Goal: Transaction & Acquisition: Obtain resource

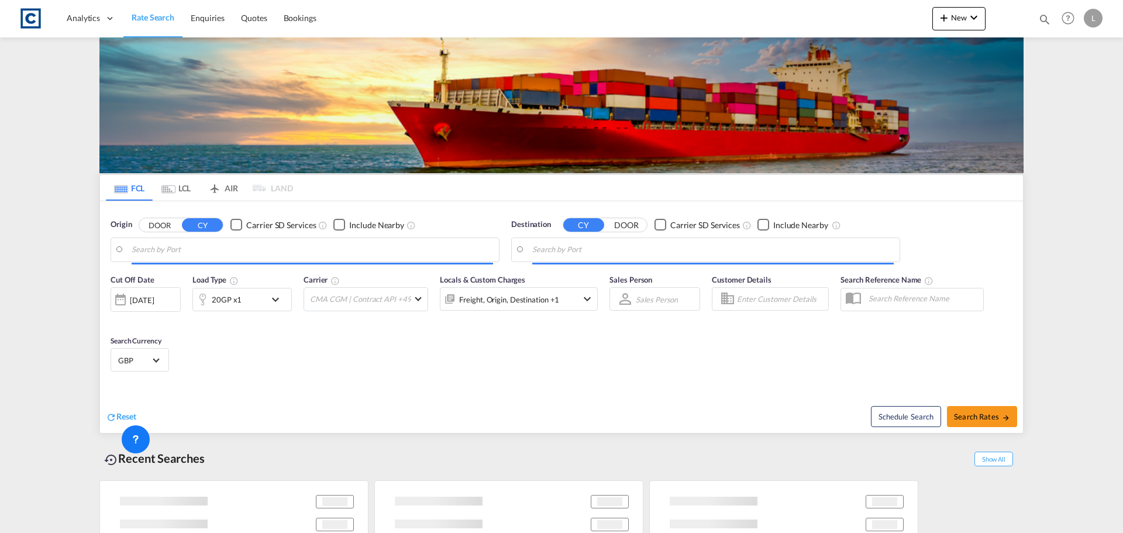
type input "GB-BD1, [GEOGRAPHIC_DATA]"
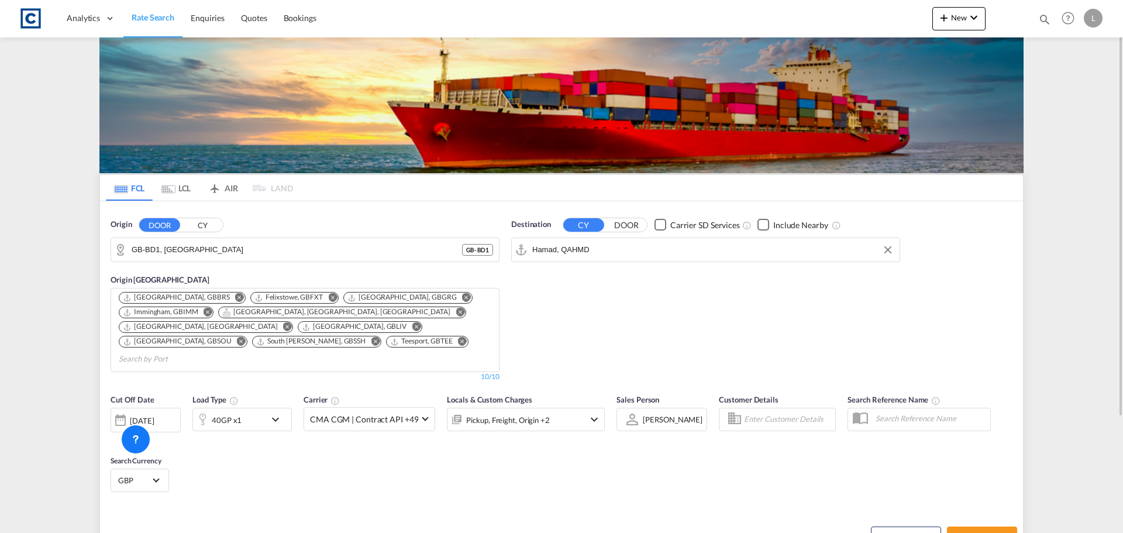
click at [564, 259] on md-autocomplete-wrap "Hamad, QAHMD" at bounding box center [712, 252] width 361 height 23
click at [566, 257] on input "Hamad, QAHMD" at bounding box center [712, 250] width 361 height 18
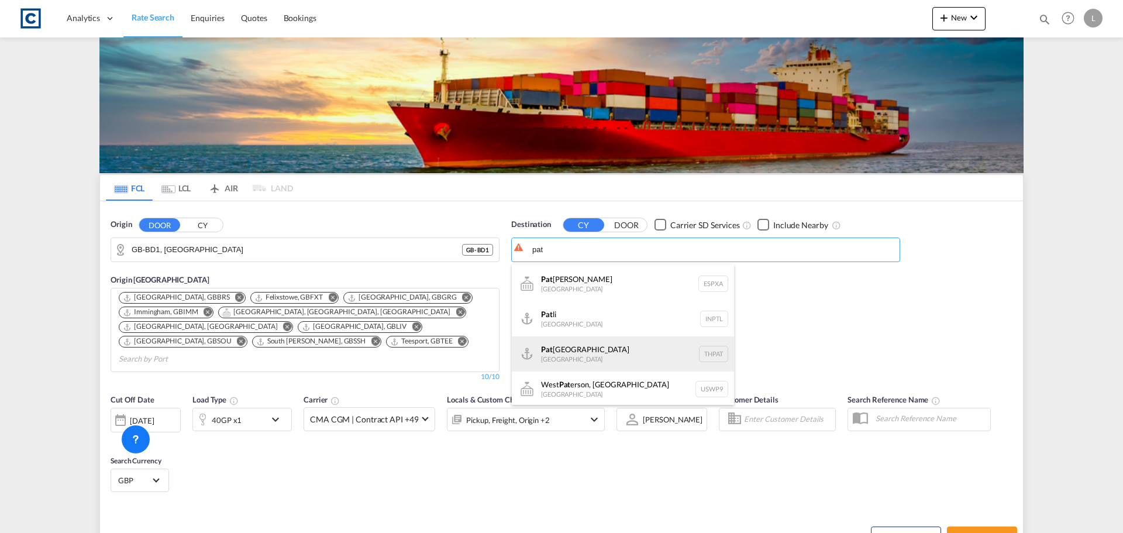
scroll to position [140, 0]
click at [636, 350] on div "Pat [GEOGRAPHIC_DATA] [GEOGRAPHIC_DATA] THPAT" at bounding box center [623, 352] width 222 height 35
type input "Pat [GEOGRAPHIC_DATA], [GEOGRAPHIC_DATA]"
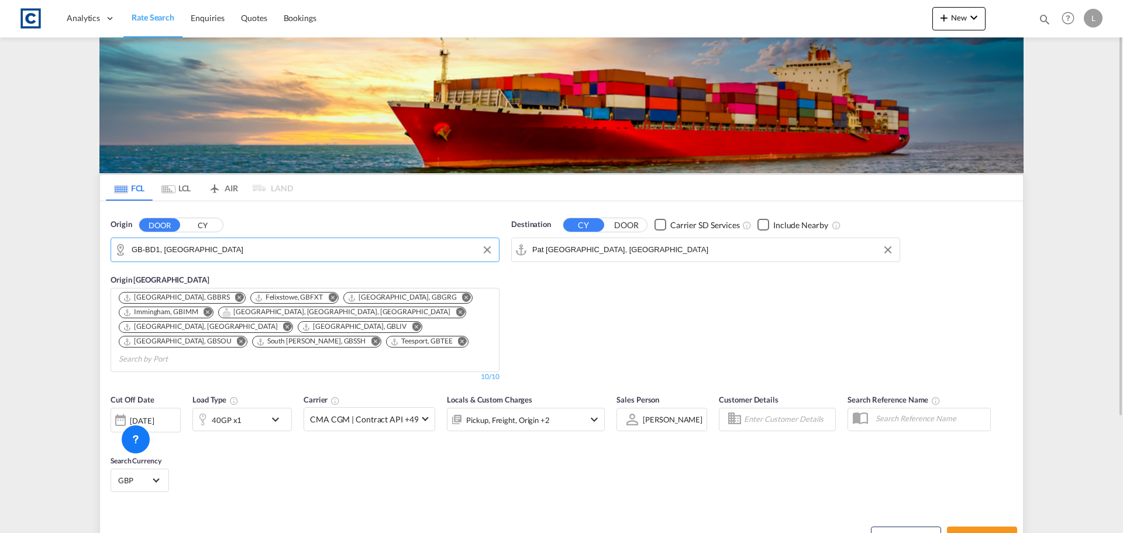
click at [202, 252] on input "GB-BD1, [GEOGRAPHIC_DATA]" at bounding box center [312, 250] width 361 height 18
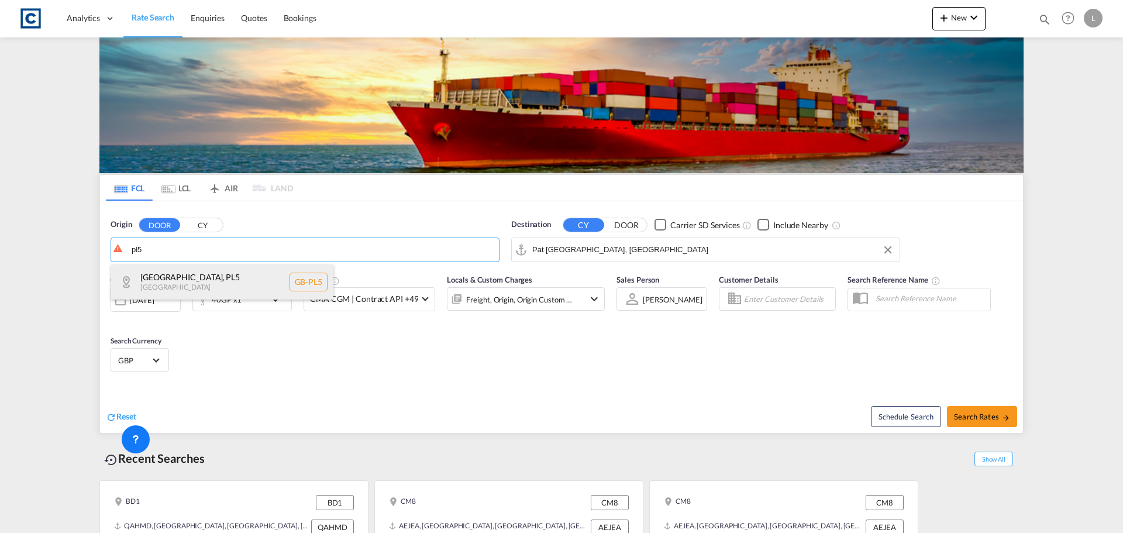
drag, startPoint x: 157, startPoint y: 276, endPoint x: 185, endPoint y: 271, distance: 29.1
click at [158, 276] on div "[GEOGRAPHIC_DATA] , PL5 [GEOGRAPHIC_DATA] [GEOGRAPHIC_DATA]-PL5" at bounding box center [222, 281] width 222 height 35
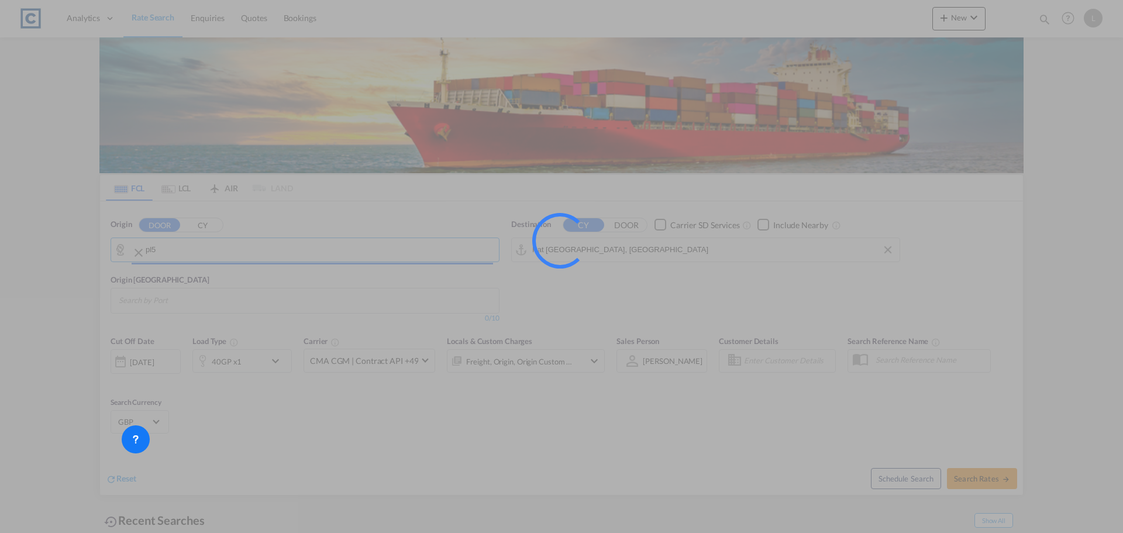
type input "GB-PL5, [GEOGRAPHIC_DATA]"
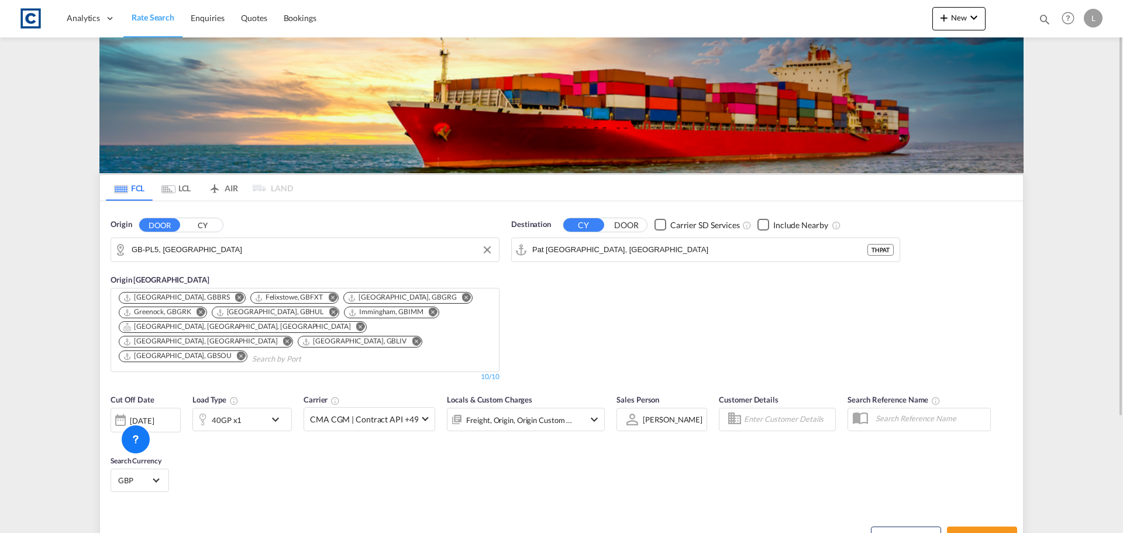
click at [257, 410] on div "40GP x1" at bounding box center [229, 419] width 73 height 23
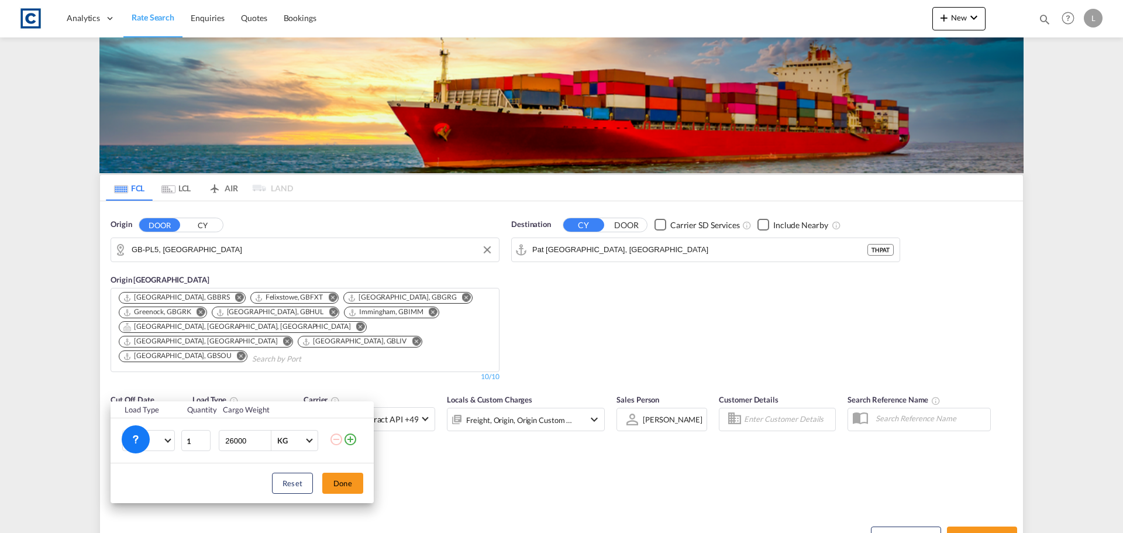
click at [351, 436] on md-icon "icon-plus-circle-outline" at bounding box center [350, 439] width 14 height 14
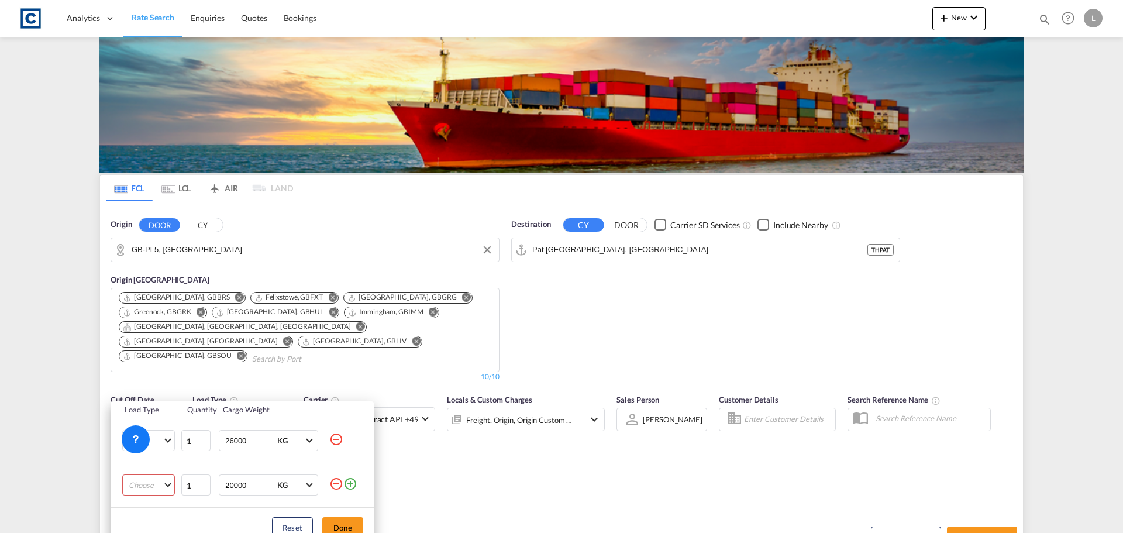
click at [144, 495] on md-select "Choose 20GP 40GP 40HC 45HC 20RE 40RE 40HR 20OT 40OT 20FR 40FR 40NR 20NR 45S 20T…" at bounding box center [148, 484] width 53 height 21
click at [157, 389] on md-option "20GP" at bounding box center [159, 392] width 80 height 28
click at [361, 528] on button "Done" at bounding box center [342, 527] width 41 height 21
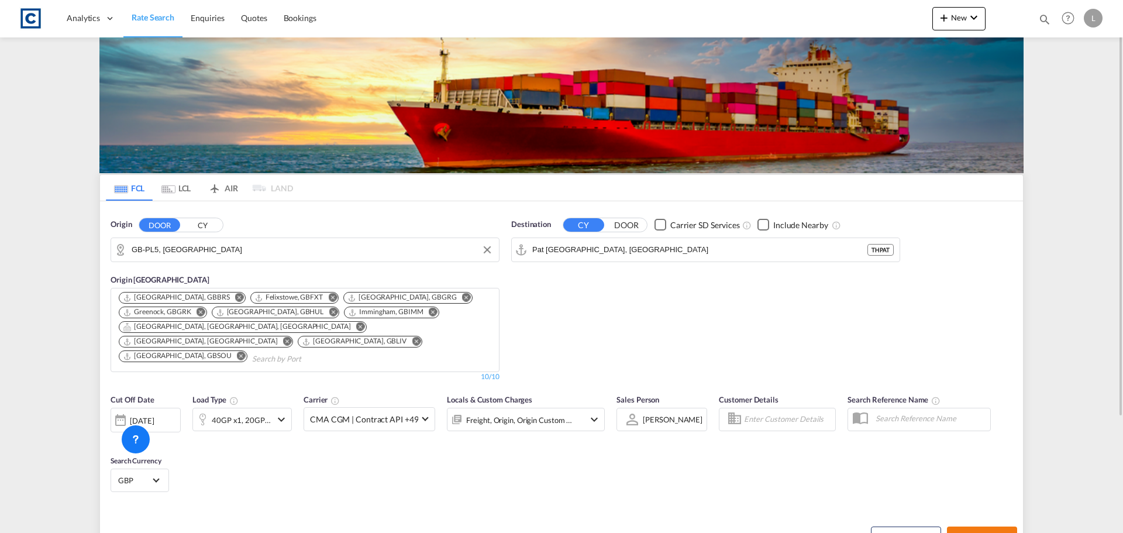
click at [993, 532] on span "Search Rates" at bounding box center [982, 536] width 56 height 9
type input "PL5 to THPAT / [DATE]"
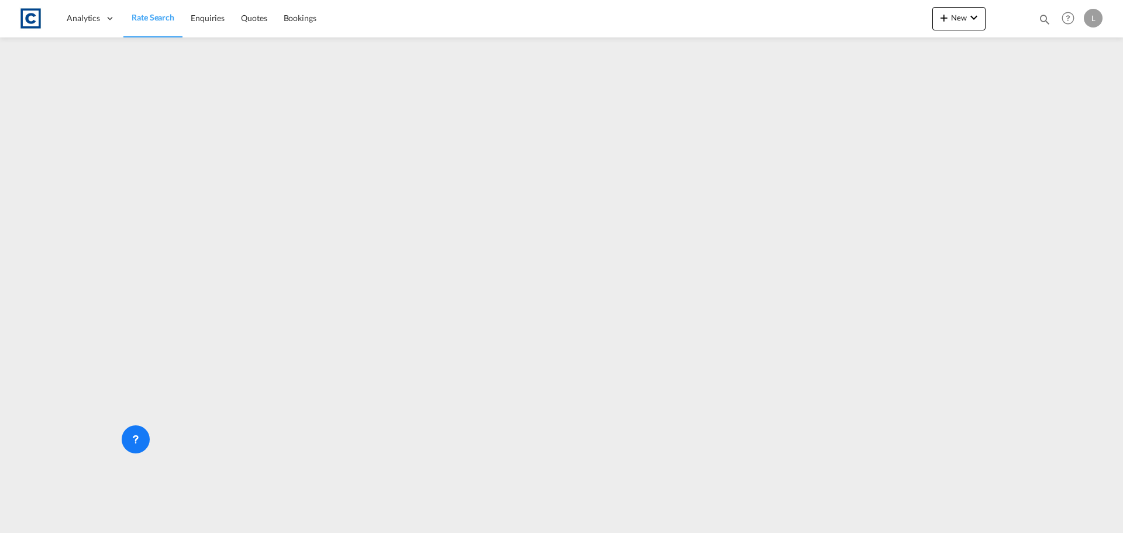
drag, startPoint x: 151, startPoint y: 22, endPoint x: 1095, endPoint y: 178, distance: 956.3
click at [151, 22] on span "Rate Search" at bounding box center [153, 17] width 43 height 10
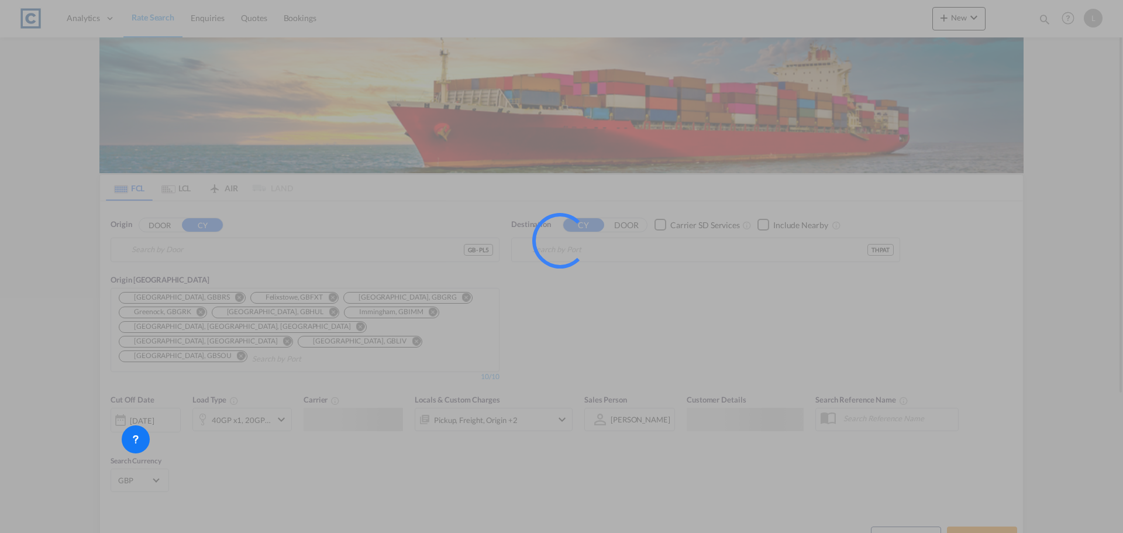
type input "GB-PL5, [GEOGRAPHIC_DATA]"
type input "Pat [GEOGRAPHIC_DATA], [GEOGRAPHIC_DATA]"
